Goal: Check status

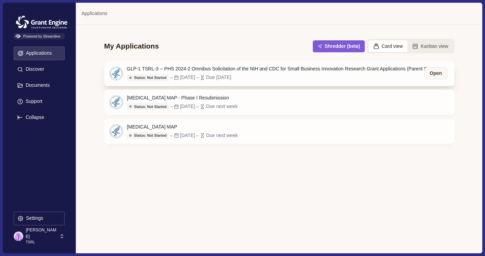
click at [167, 69] on div "GLP-1 TSRL-3 -- PHS 2024-2 Omnibus Solicitation of the NIH and CDC for Small Bu…" at bounding box center [280, 68] width 307 height 7
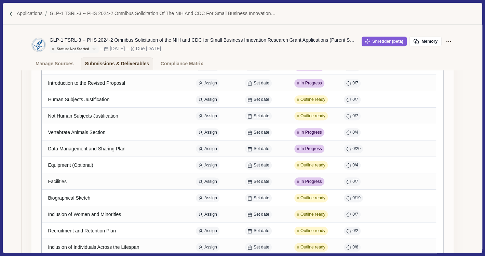
scroll to position [216, 0]
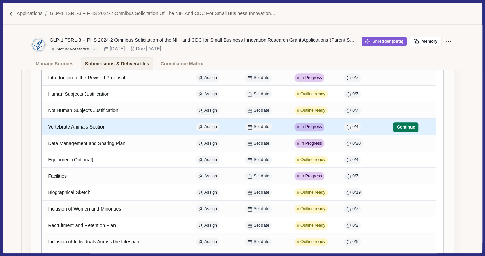
click at [306, 127] on span "In Progress" at bounding box center [311, 127] width 22 height 6
select select "********"
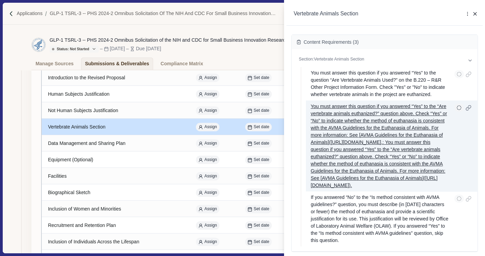
scroll to position [0, 0]
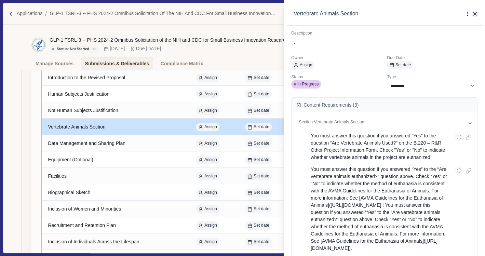
click at [474, 12] on icon "button" at bounding box center [475, 14] width 6 height 6
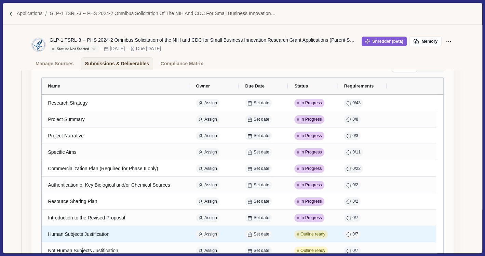
scroll to position [67, 0]
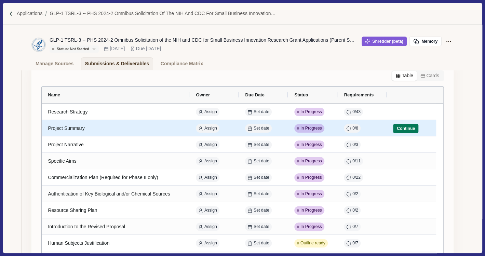
click at [309, 129] on span "In Progress" at bounding box center [311, 128] width 22 height 6
select select "********"
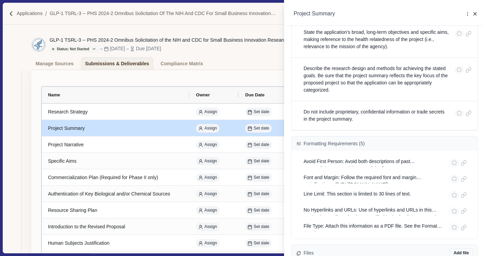
scroll to position [0, 0]
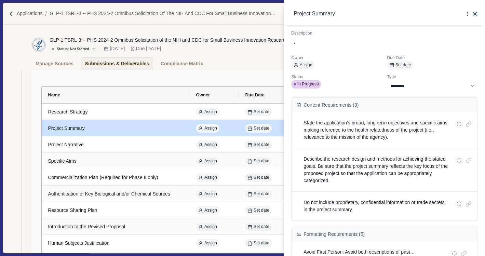
click at [473, 12] on icon "button" at bounding box center [475, 14] width 6 height 6
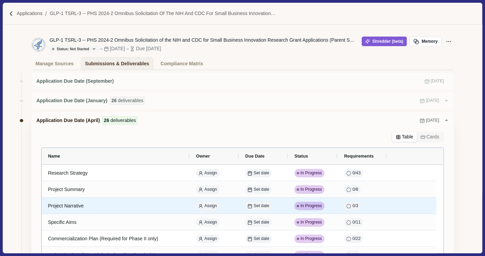
scroll to position [6, 0]
